Goal: Task Accomplishment & Management: Use online tool/utility

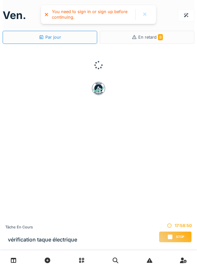
click at [142, 19] on div at bounding box center [145, 14] width 16 height 11
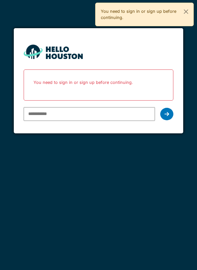
click at [39, 115] on input "email" at bounding box center [90, 114] width 132 height 14
type input "**********"
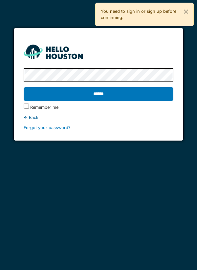
click at [47, 98] on input "******" at bounding box center [99, 94] width 150 height 14
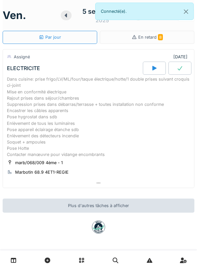
click at [151, 69] on div at bounding box center [154, 68] width 23 height 13
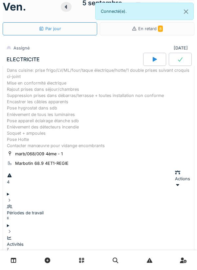
scroll to position [23, 0]
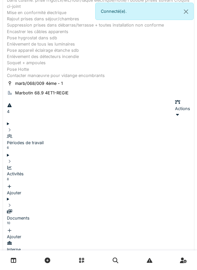
click at [20, 158] on div "Activités 8 Ajouter" at bounding box center [98, 177] width 183 height 38
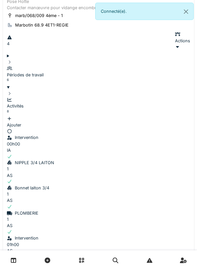
scroll to position [152, 0]
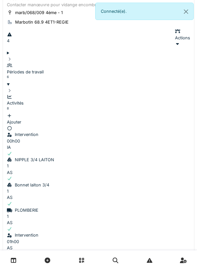
click at [172, 113] on div "Ajouter" at bounding box center [98, 119] width 183 height 12
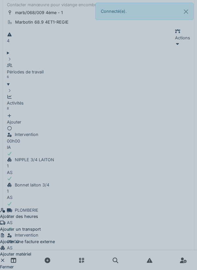
click at [55, 220] on div "Ajouter un transport" at bounding box center [27, 226] width 55 height 12
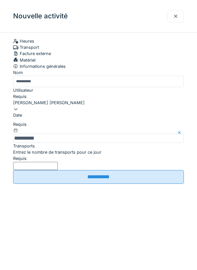
click at [78, 155] on label "Entrez le nombre de transports pour ce jour" at bounding box center [57, 152] width 88 height 6
click at [58, 170] on input "Entrez le nombre de transports pour ce jour" at bounding box center [35, 166] width 45 height 8
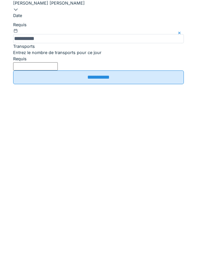
type input "*"
click at [136, 184] on input "**********" at bounding box center [98, 177] width 171 height 14
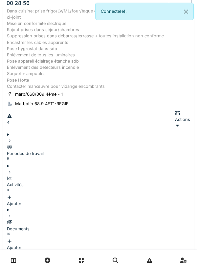
scroll to position [75, 0]
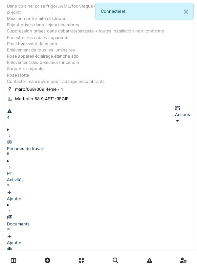
click at [31, 164] on div "Activités 9 Ajouter" at bounding box center [98, 183] width 183 height 38
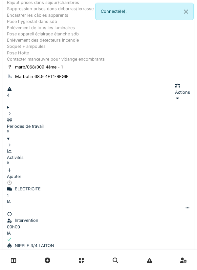
click at [12, 149] on icon at bounding box center [9, 151] width 5 height 4
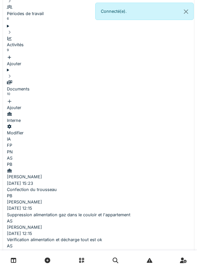
scroll to position [212, 0]
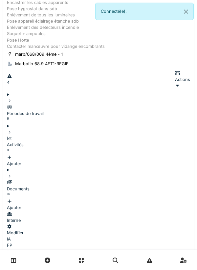
click at [12, 136] on icon at bounding box center [9, 138] width 5 height 4
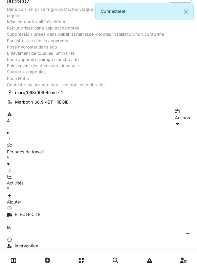
scroll to position [71, 0]
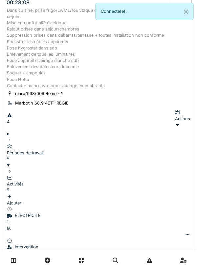
click at [21, 169] on div "Activités 9 Ajouter" at bounding box center [98, 188] width 183 height 38
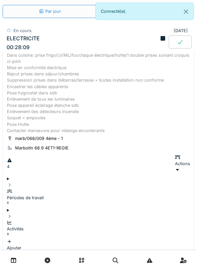
scroll to position [25, 0]
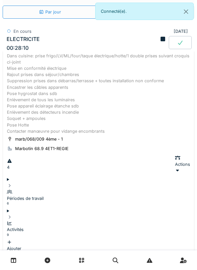
click at [12, 190] on icon at bounding box center [9, 192] width 5 height 4
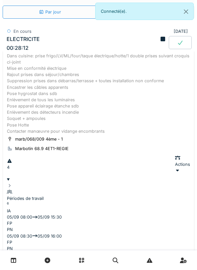
click at [20, 183] on div "Périodes de travail 6" at bounding box center [98, 195] width 183 height 25
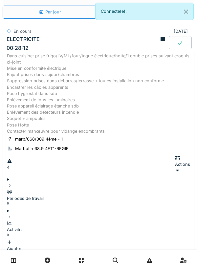
click at [12, 215] on icon at bounding box center [9, 217] width 5 height 4
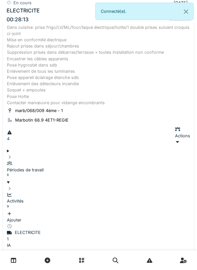
scroll to position [61, 0]
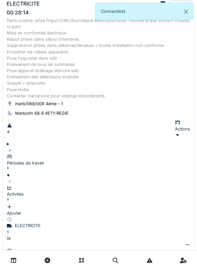
click at [12, 180] on icon at bounding box center [9, 182] width 5 height 4
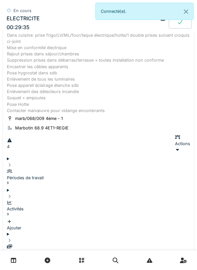
scroll to position [0, 0]
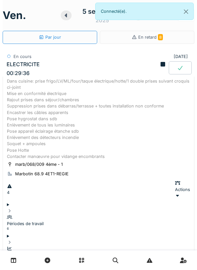
click at [2, 172] on div "ven. 5 septembre 2025 Par jour En retard 8 En cours [DATE] ELECTRICITE 00:29:36…" at bounding box center [98, 135] width 197 height 270
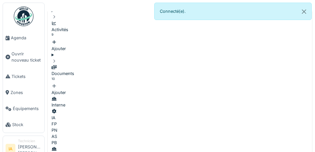
scroll to position [250, 0]
